Goal: Navigation & Orientation: Find specific page/section

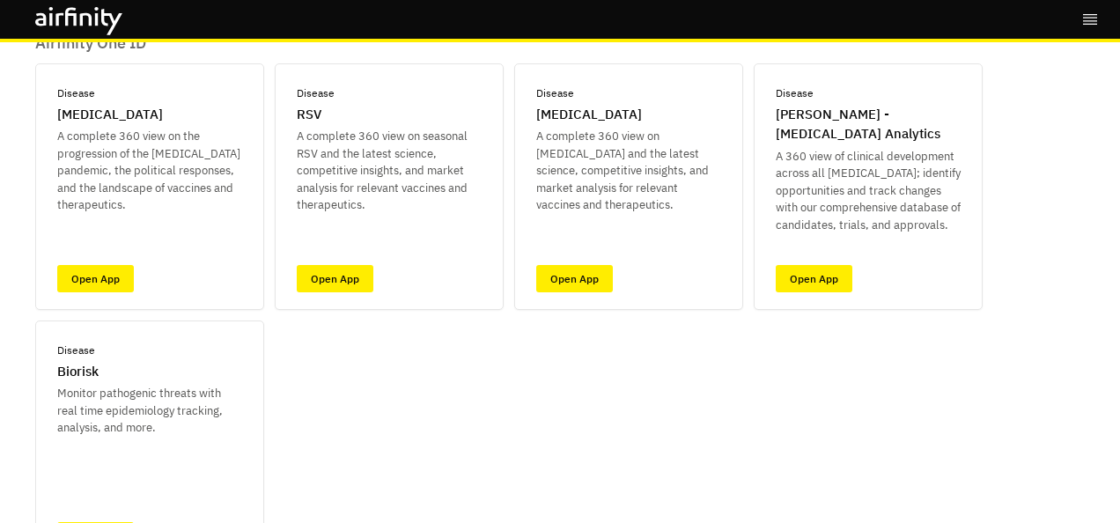
scroll to position [247, 0]
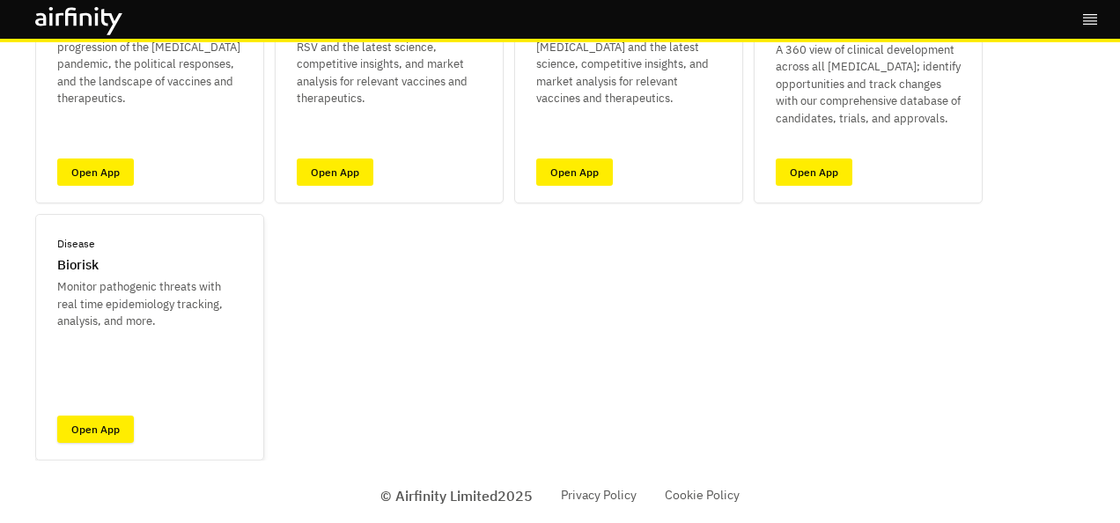
click at [100, 437] on link "Open App" at bounding box center [95, 428] width 77 height 27
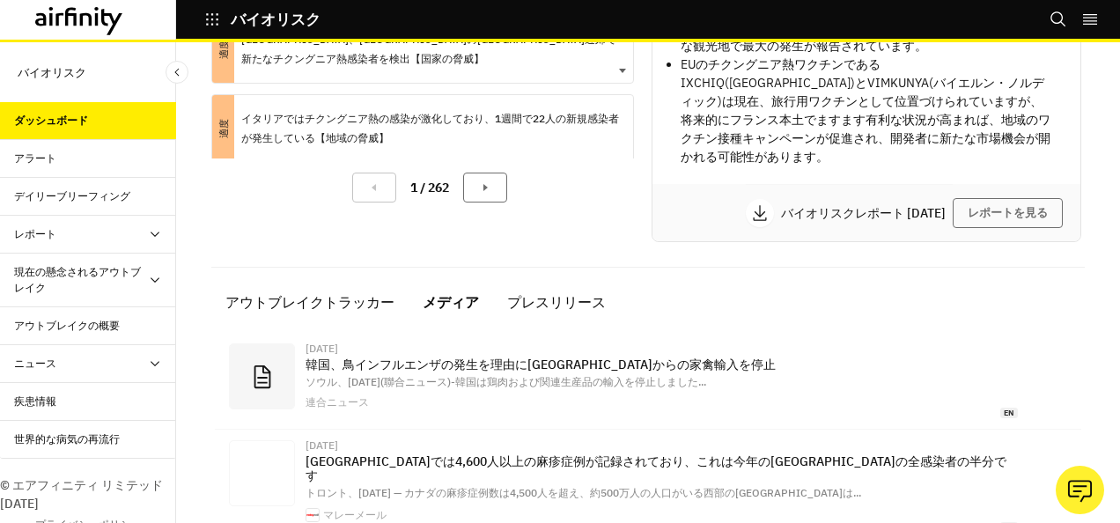
scroll to position [456, 0]
